Goal: Task Accomplishment & Management: Manage account settings

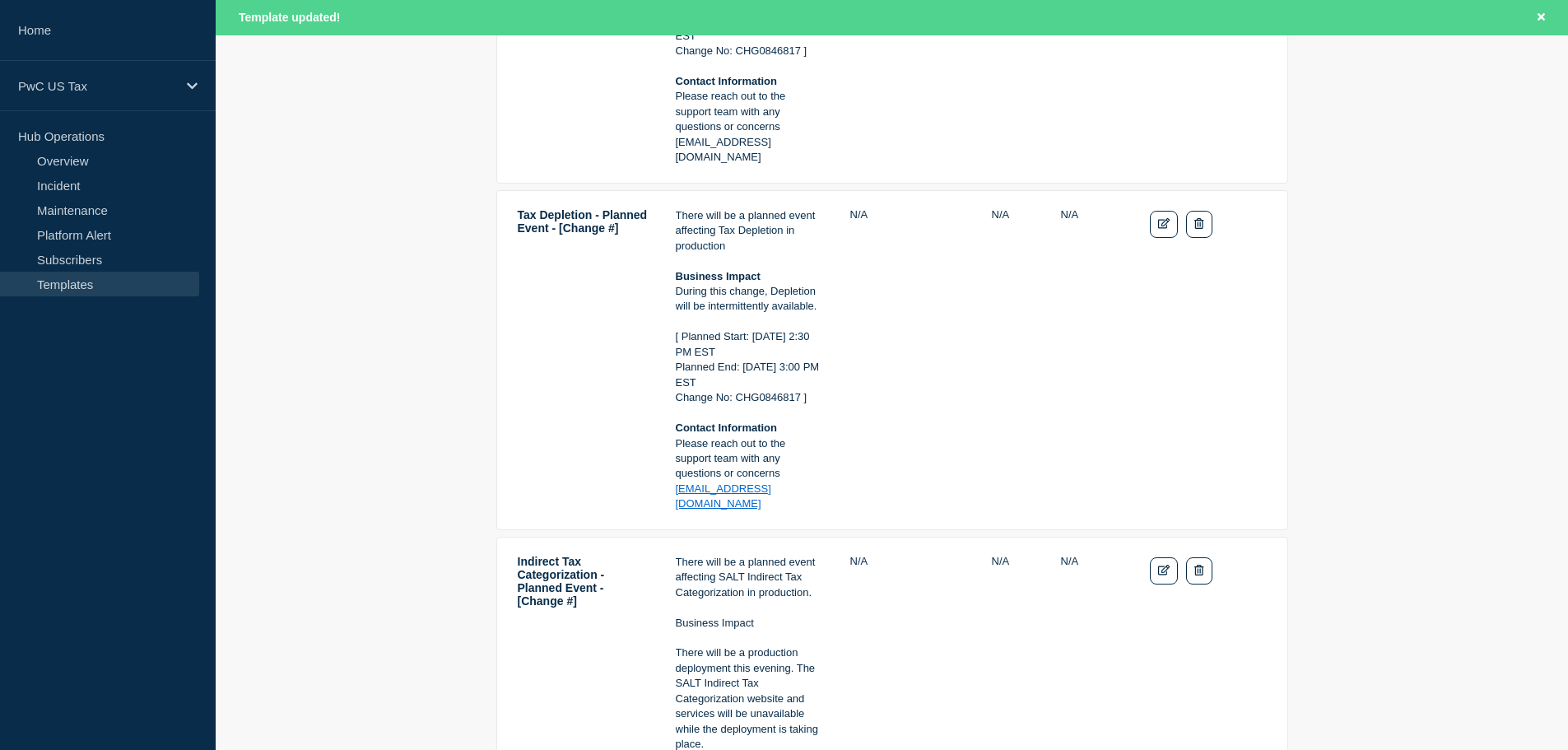
scroll to position [1234, 0]
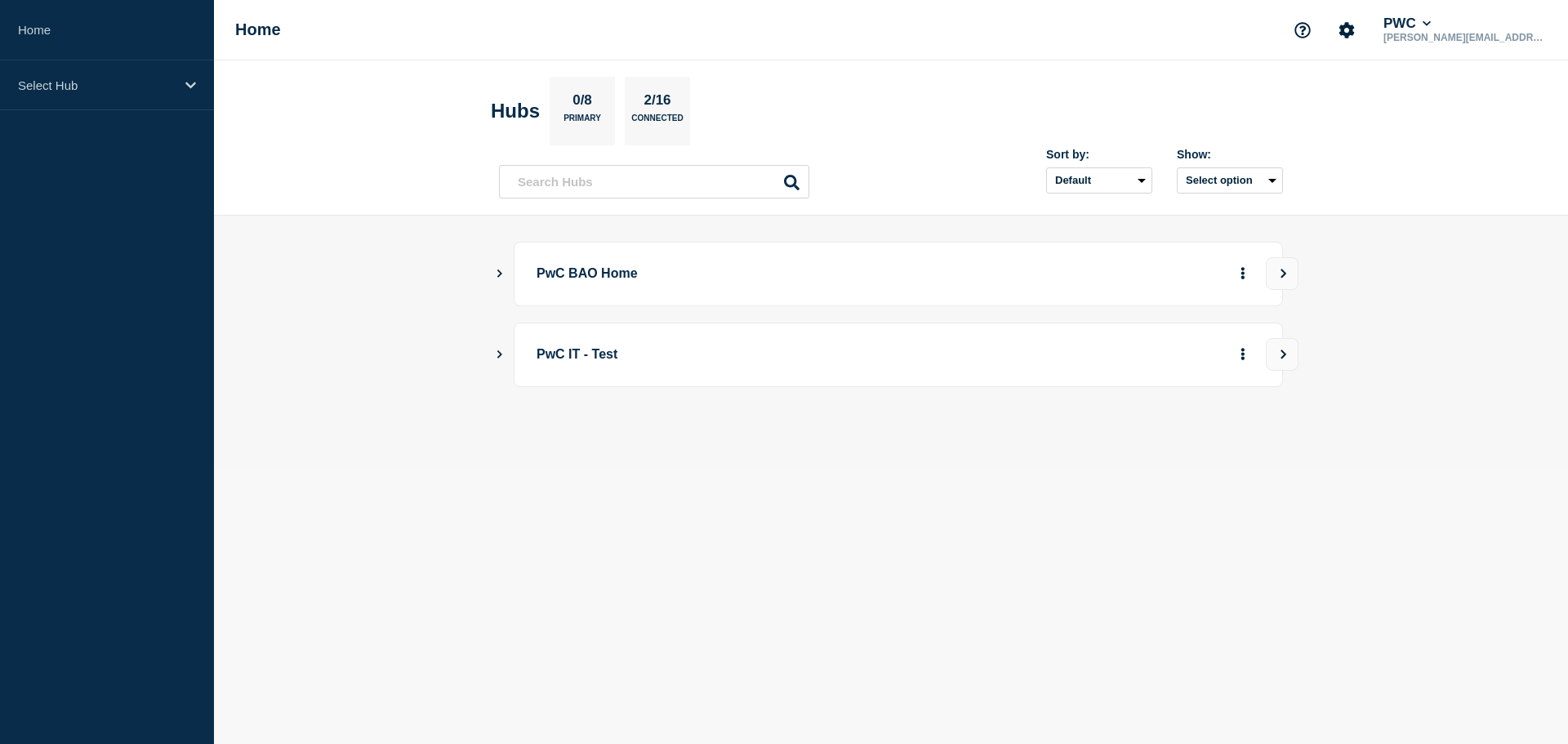
click at [488, 264] on main "PwC BAO Home PwC IT - Test" at bounding box center [890, 342] width 1354 height 253
click at [496, 269] on icon "Show Connected Hubs" at bounding box center [499, 273] width 11 height 8
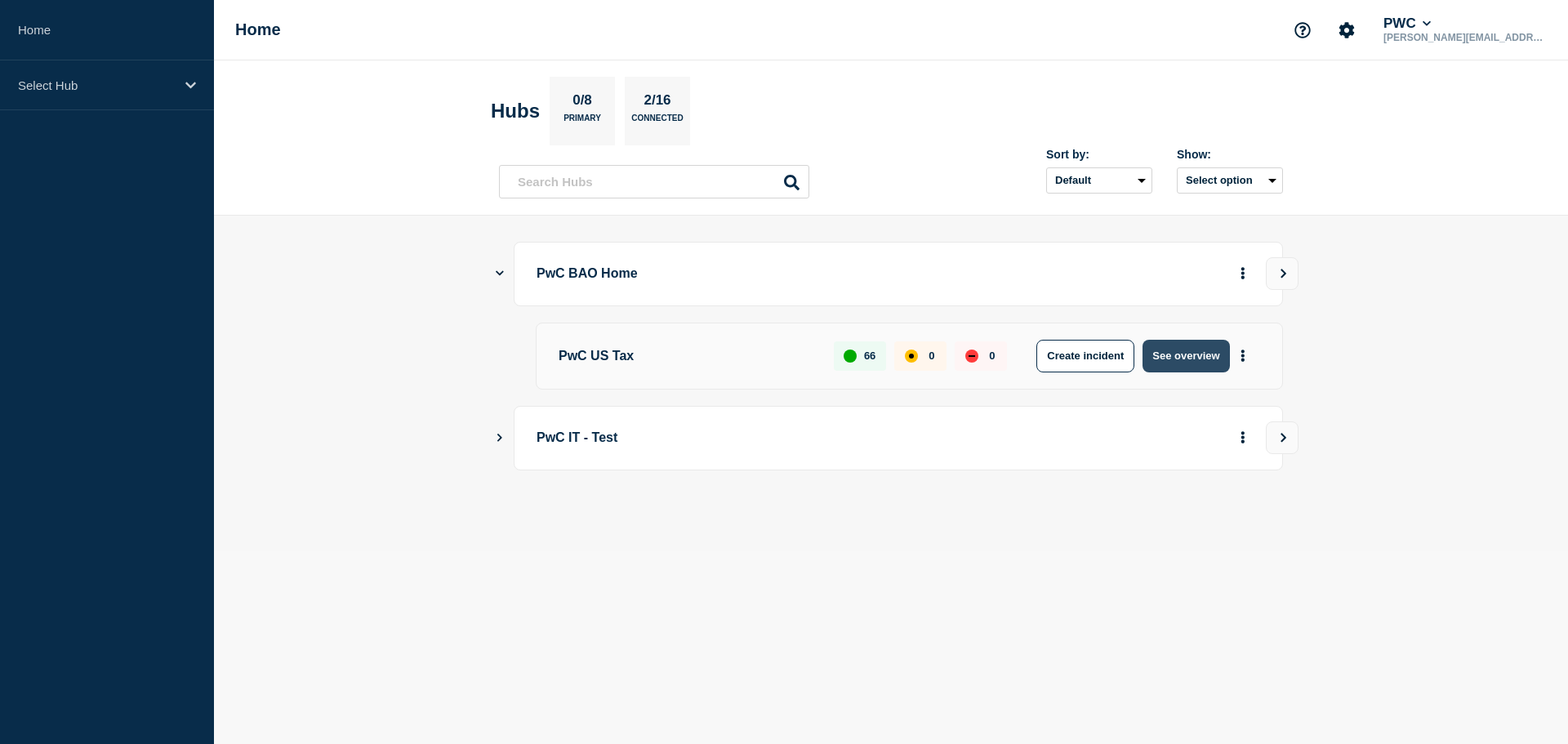
click at [1201, 353] on button "See overview" at bounding box center [1186, 356] width 86 height 32
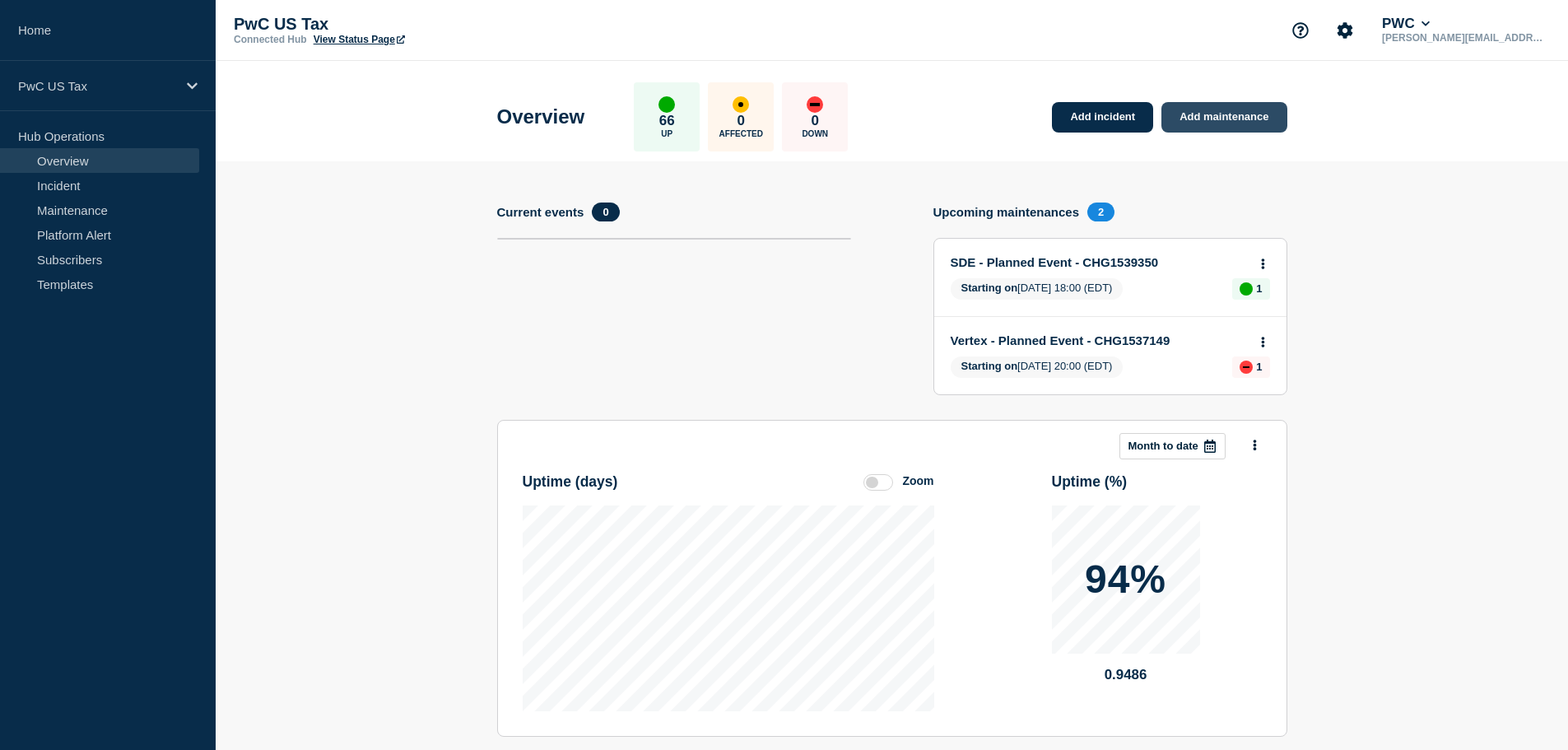
click at [1216, 116] on link "Add maintenance" at bounding box center [1224, 117] width 125 height 30
click at [62, 206] on link "Maintenance" at bounding box center [100, 209] width 199 height 24
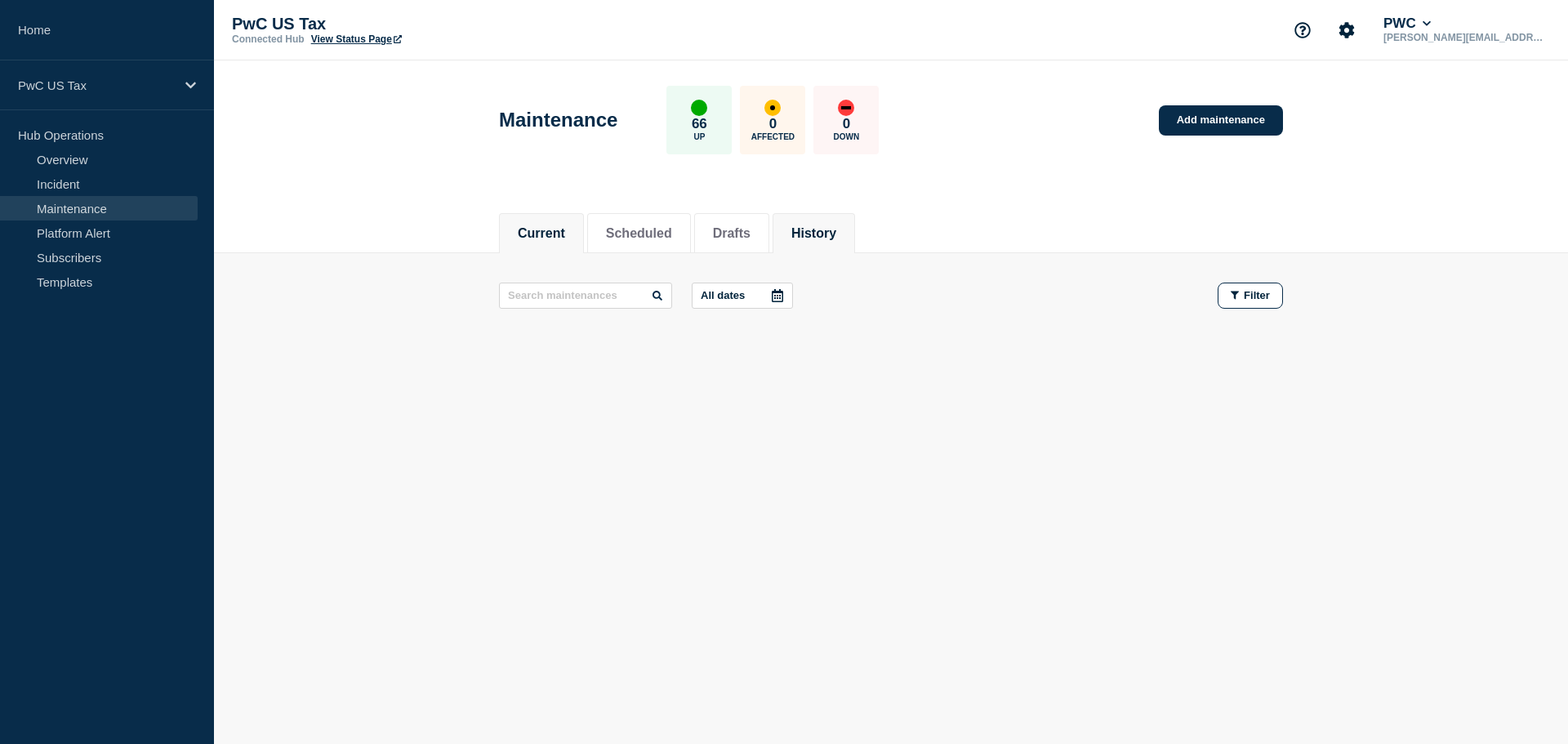
click at [836, 231] on button "History" at bounding box center [814, 234] width 45 height 15
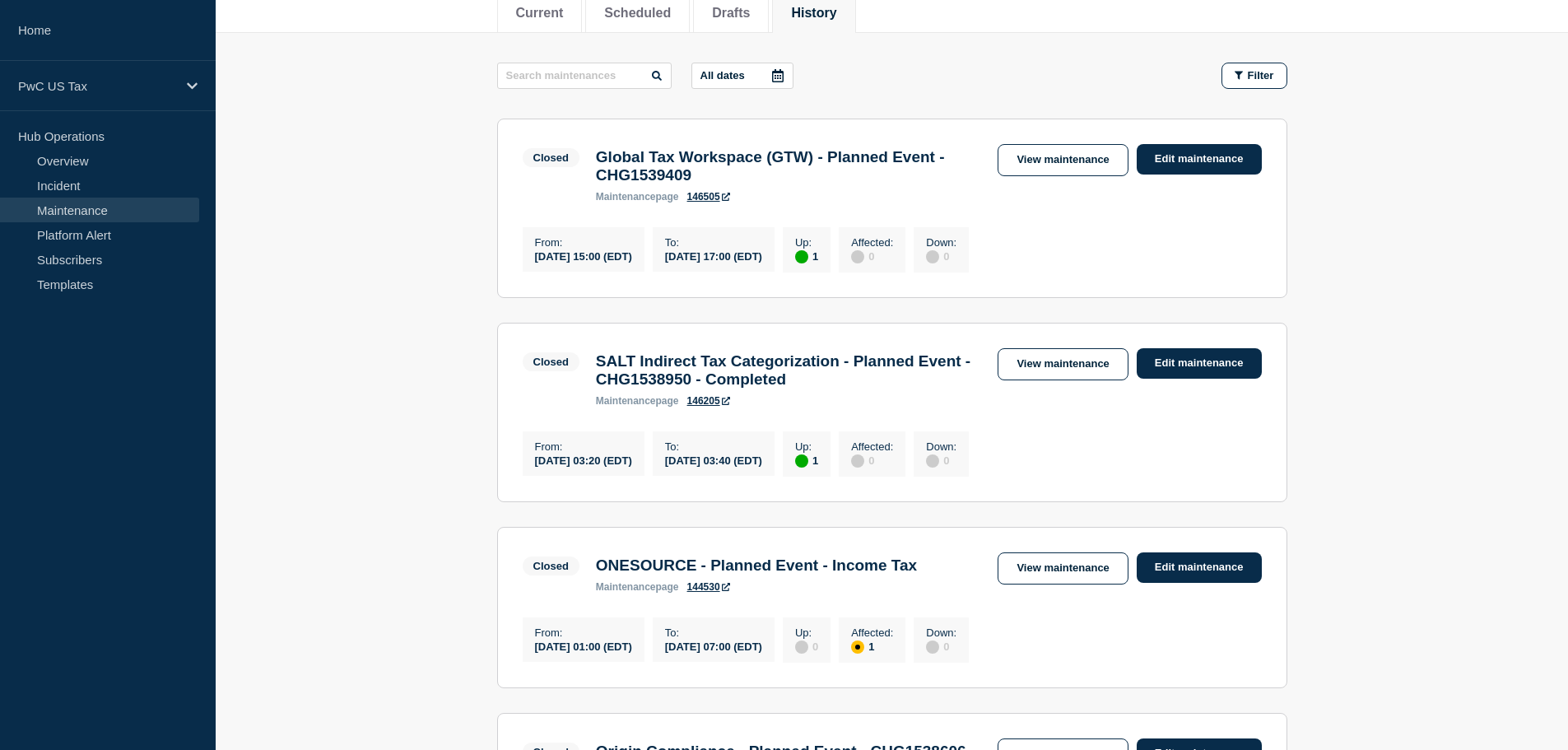
scroll to position [247, 0]
